Goal: Task Accomplishment & Management: Manage account settings

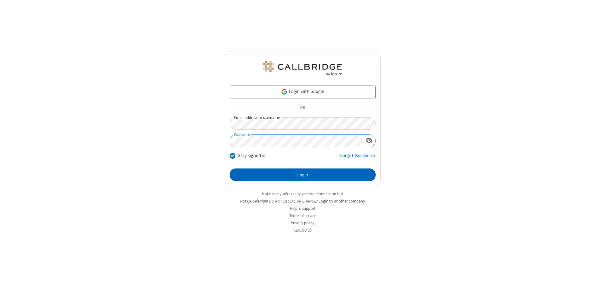
click at [302, 174] on button "Login" at bounding box center [303, 174] width 146 height 13
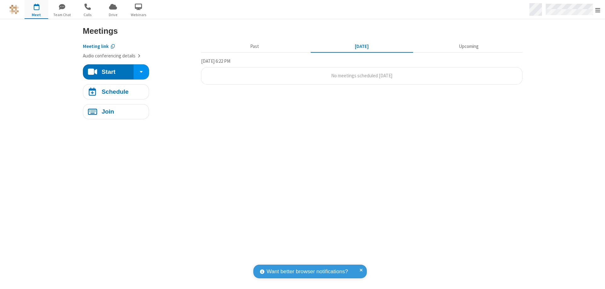
click at [598, 10] on span "Open menu" at bounding box center [597, 10] width 5 height 6
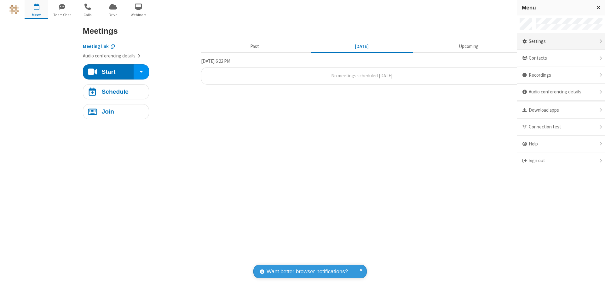
click at [561, 41] on div "Settings" at bounding box center [561, 41] width 88 height 17
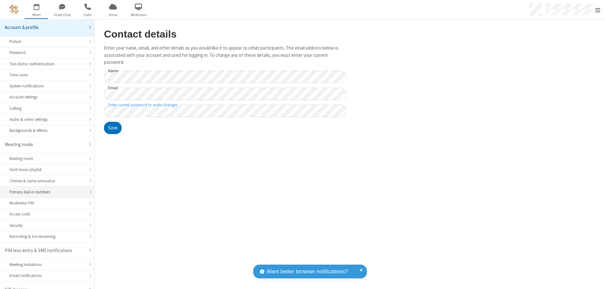
click at [45, 189] on div "Primary dial-in numbers" at bounding box center [46, 192] width 75 height 6
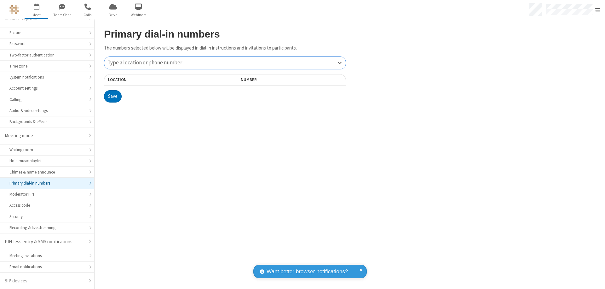
click at [225, 63] on div "Type a location or phone number" at bounding box center [224, 63] width 241 height 12
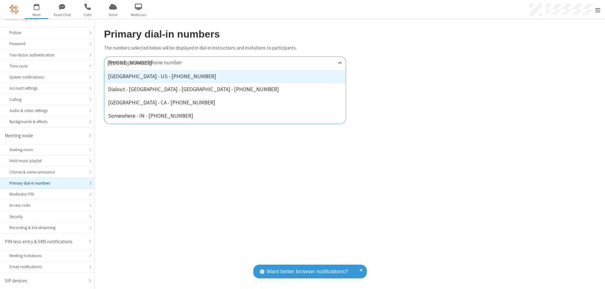
type input "[PHONE_NUMBER]"
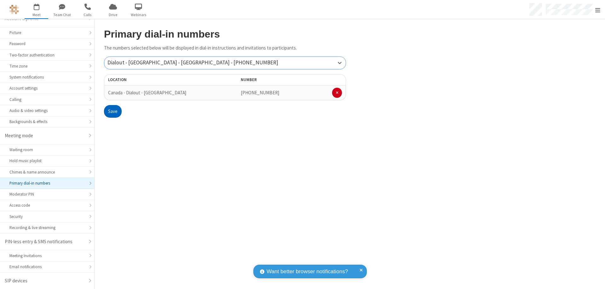
click at [112, 111] on button "Save" at bounding box center [113, 111] width 18 height 13
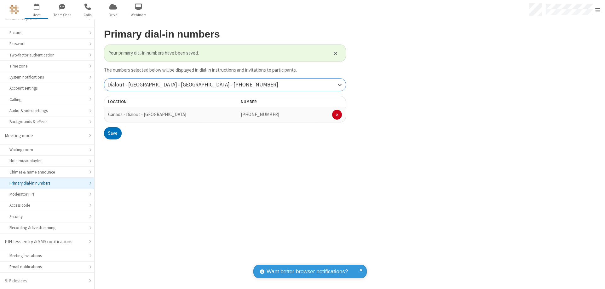
click at [225, 84] on div "Dialout - [GEOGRAPHIC_DATA] - [GEOGRAPHIC_DATA] - [PHONE_NUMBER]" at bounding box center [224, 84] width 241 height 12
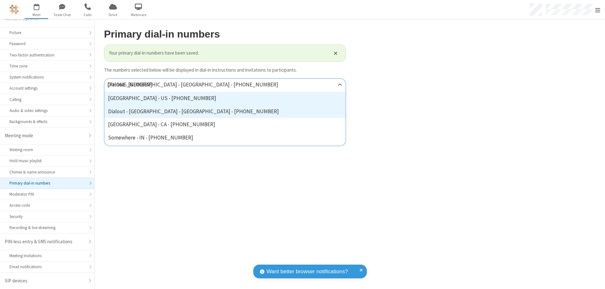
type input "[PHONE_NUMBER]"
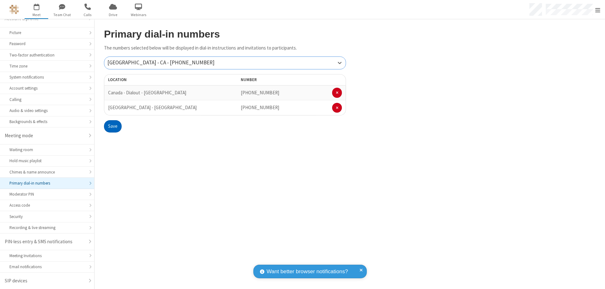
click at [112, 126] on button "Save" at bounding box center [113, 126] width 18 height 13
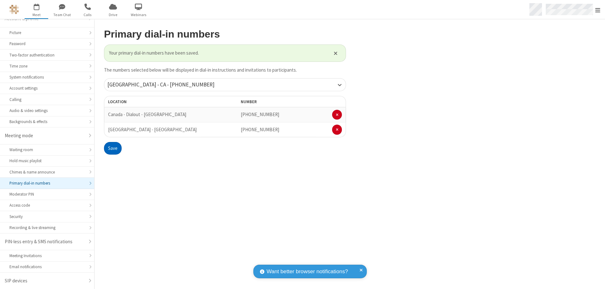
click at [598, 10] on span "Open menu" at bounding box center [597, 10] width 5 height 6
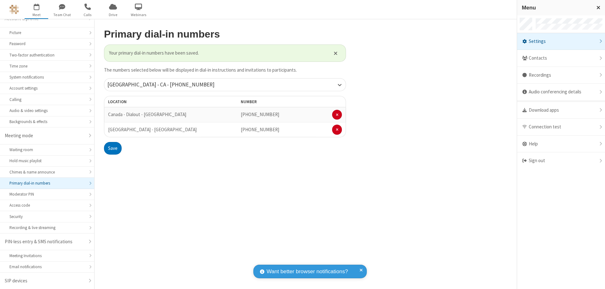
click at [561, 41] on div "Settings" at bounding box center [561, 41] width 88 height 17
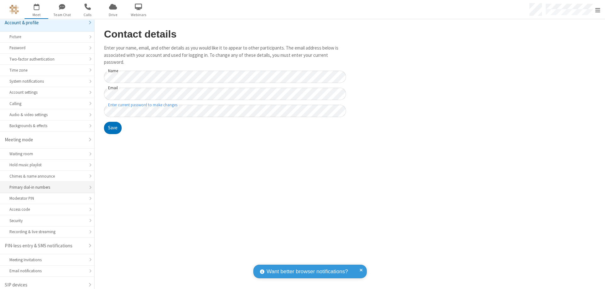
click at [45, 184] on div "Primary dial-in numbers" at bounding box center [46, 187] width 75 height 6
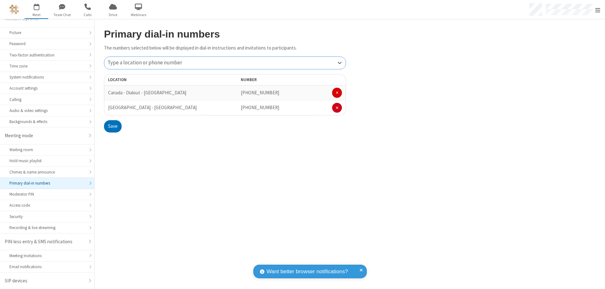
click at [337, 93] on span at bounding box center [337, 93] width 3 height 4
click at [112, 111] on button "Save" at bounding box center [113, 111] width 18 height 13
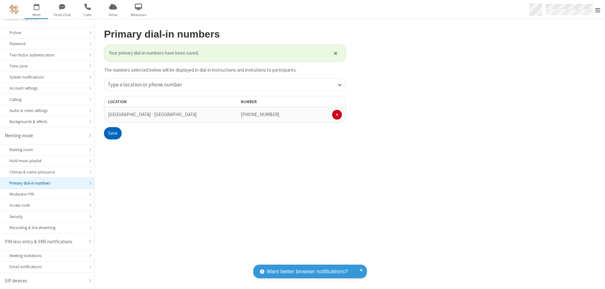
click at [598, 10] on span "Open menu" at bounding box center [597, 10] width 5 height 6
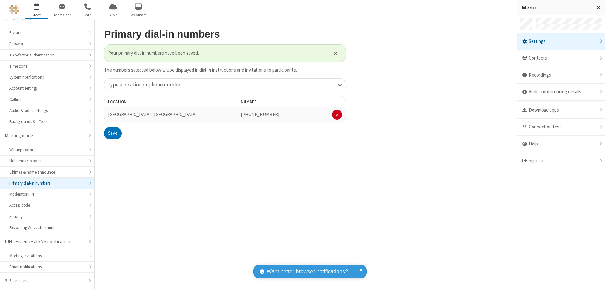
click at [36, 9] on span "button" at bounding box center [37, 6] width 24 height 11
